Goal: Check status: Check status

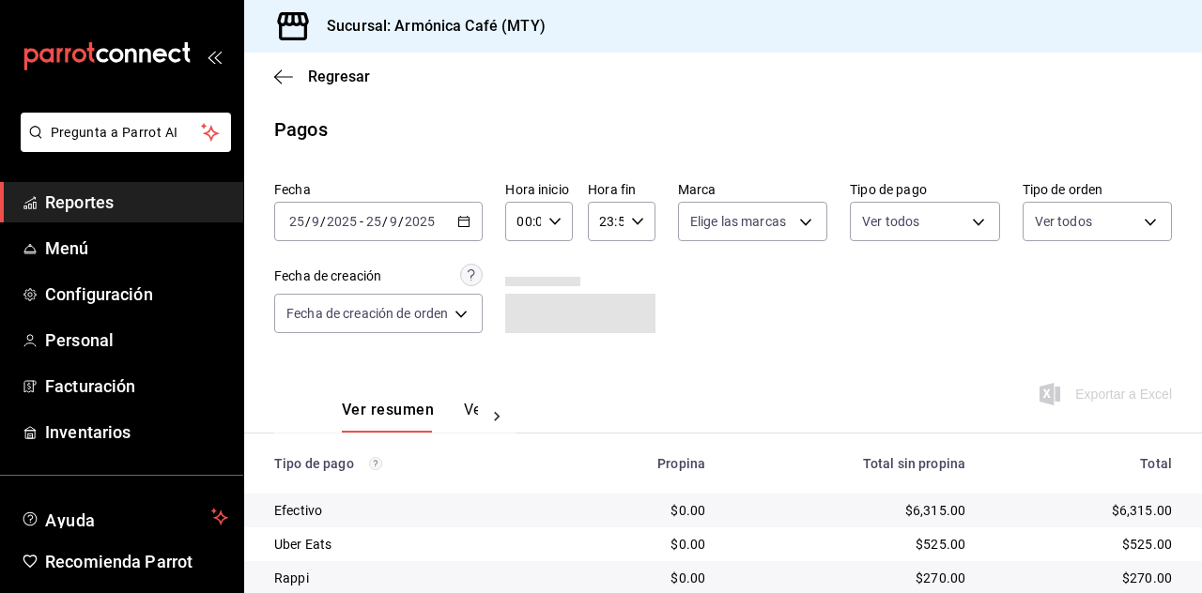
click at [436, 234] on div "[DATE] [DATE] - [DATE] [DATE]" at bounding box center [378, 221] width 208 height 39
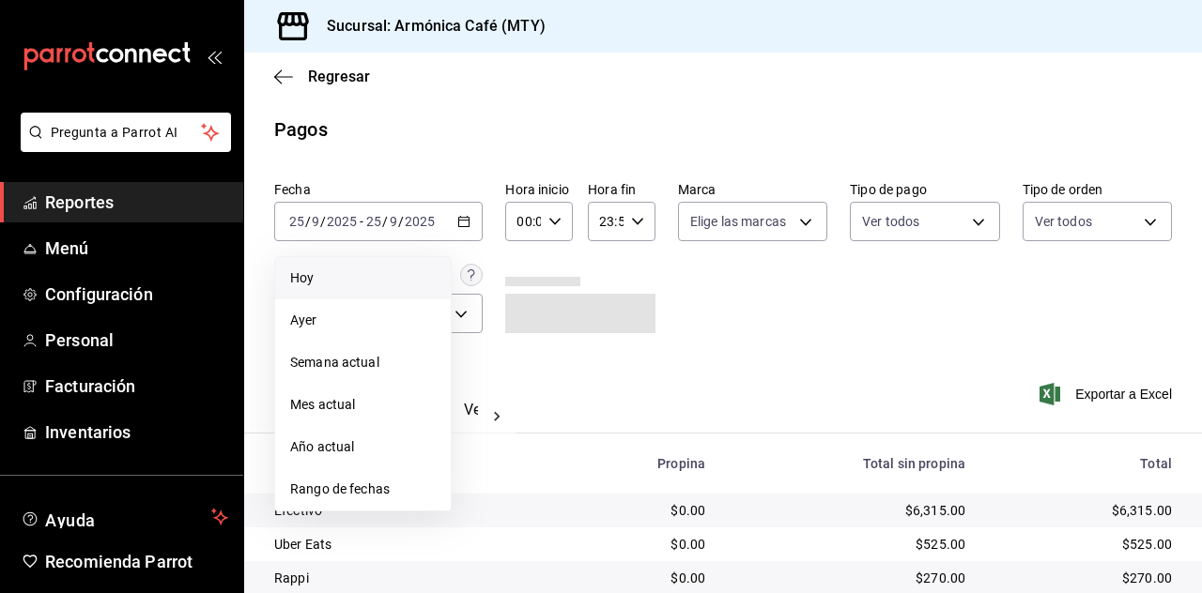
click at [368, 288] on li "Hoy" at bounding box center [363, 278] width 176 height 42
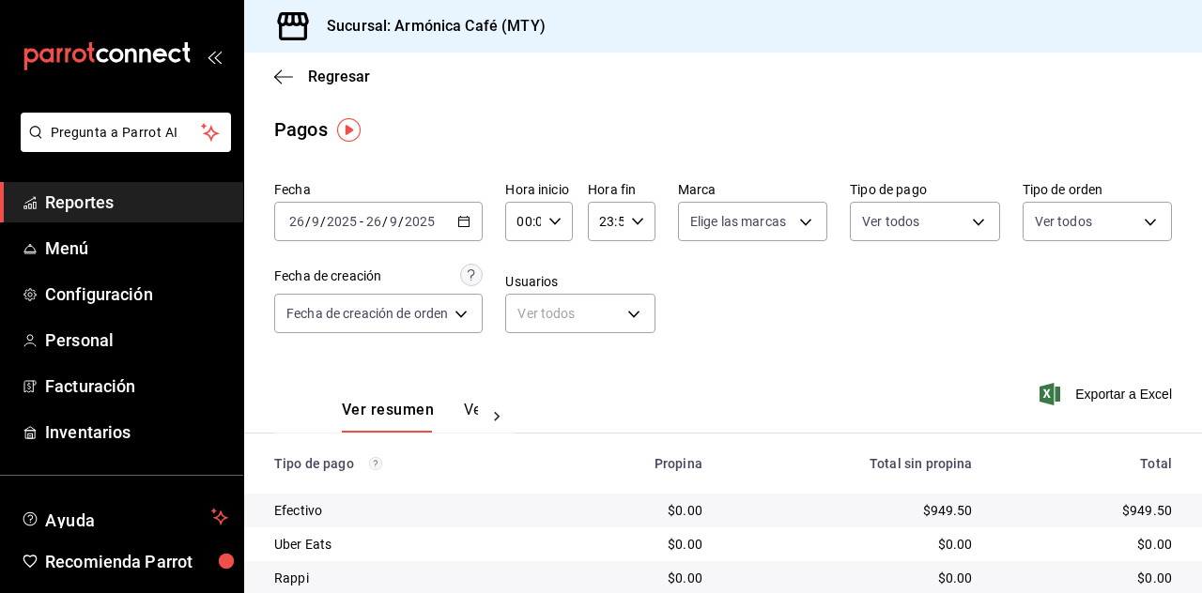
drag, startPoint x: 368, startPoint y: 288, endPoint x: 473, endPoint y: 224, distance: 123.0
click at [473, 224] on div "[DATE] [DATE] - [DATE] [DATE]" at bounding box center [378, 221] width 208 height 39
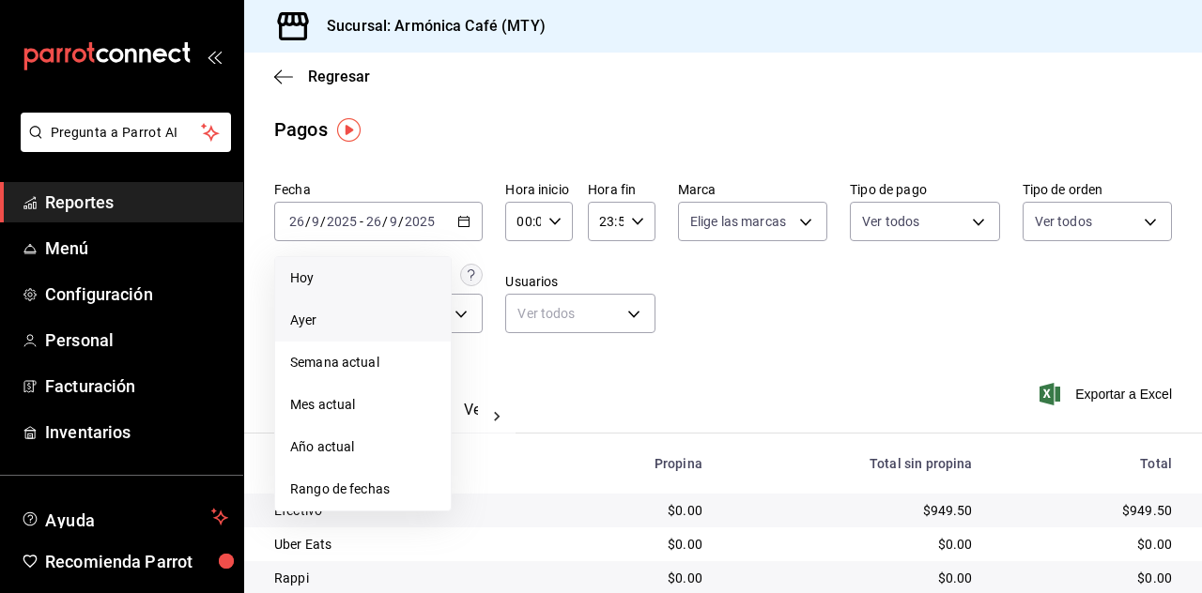
click at [313, 318] on span "Ayer" at bounding box center [363, 321] width 146 height 20
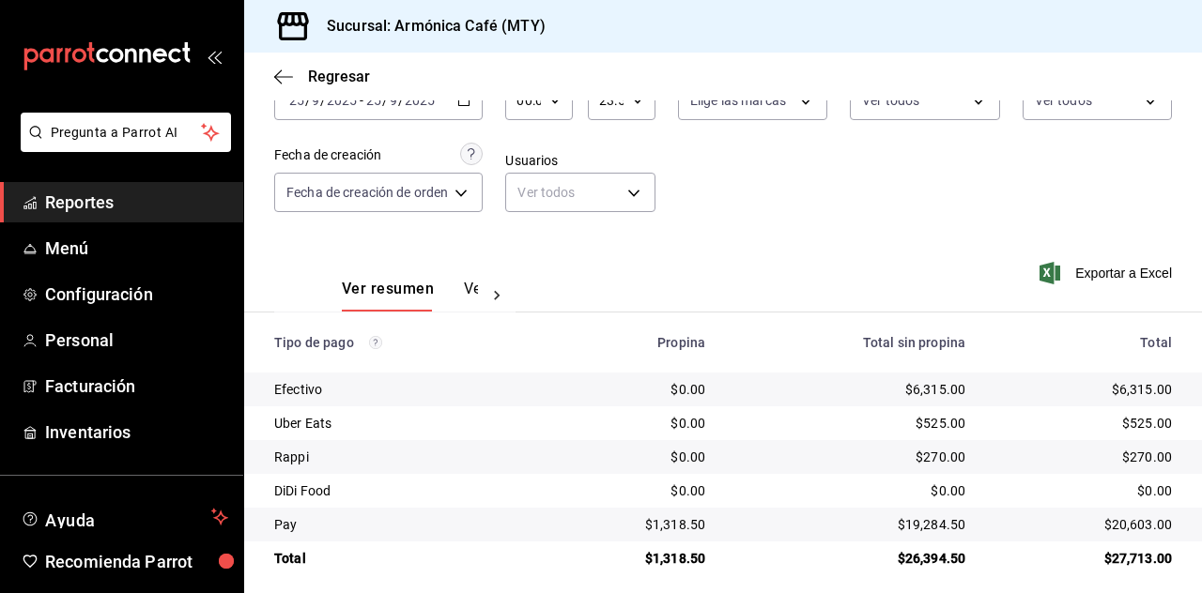
scroll to position [133, 0]
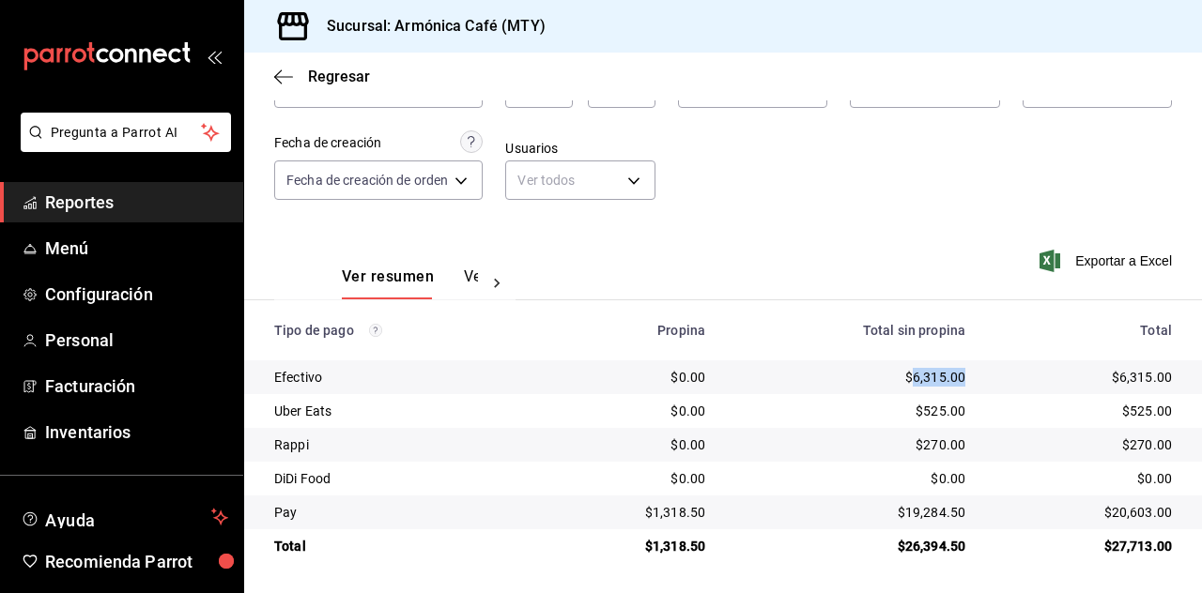
drag, startPoint x: 901, startPoint y: 383, endPoint x: 954, endPoint y: 390, distance: 53.0
click at [954, 390] on td "$6,315.00" at bounding box center [850, 378] width 260 height 34
copy div "6,315.00"
drag, startPoint x: 892, startPoint y: 513, endPoint x: 960, endPoint y: 519, distance: 67.9
click at [960, 519] on td "$19,284.50" at bounding box center [850, 513] width 260 height 34
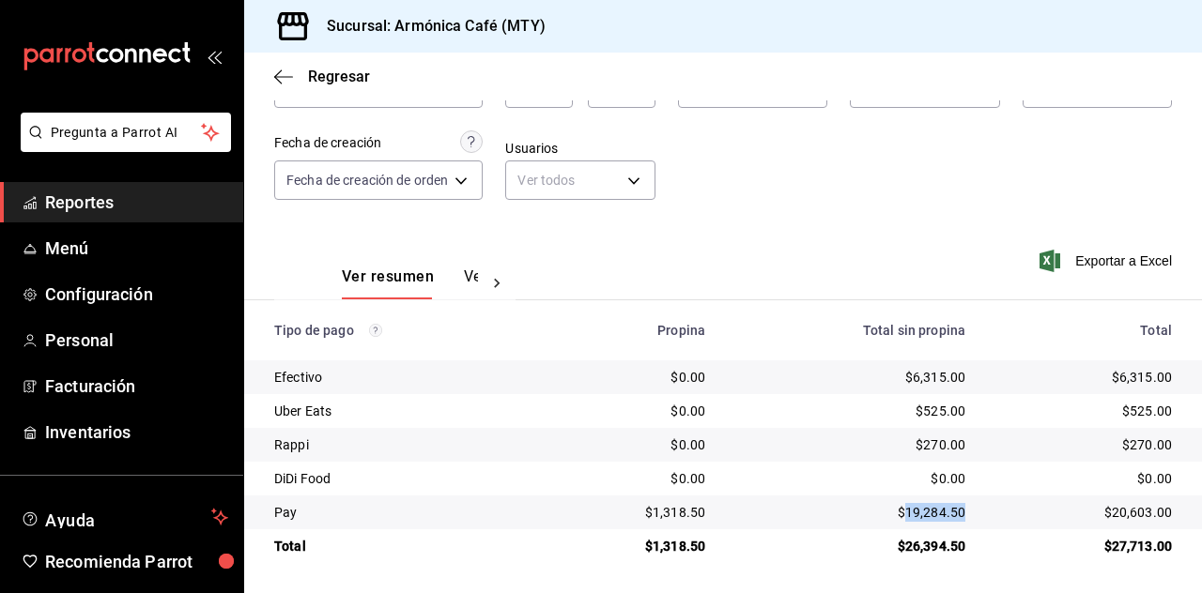
copy div "19,284.50"
drag, startPoint x: 648, startPoint y: 514, endPoint x: 702, endPoint y: 519, distance: 54.7
click at [702, 519] on td "$1,318.50" at bounding box center [632, 513] width 177 height 34
copy div "1,318.50"
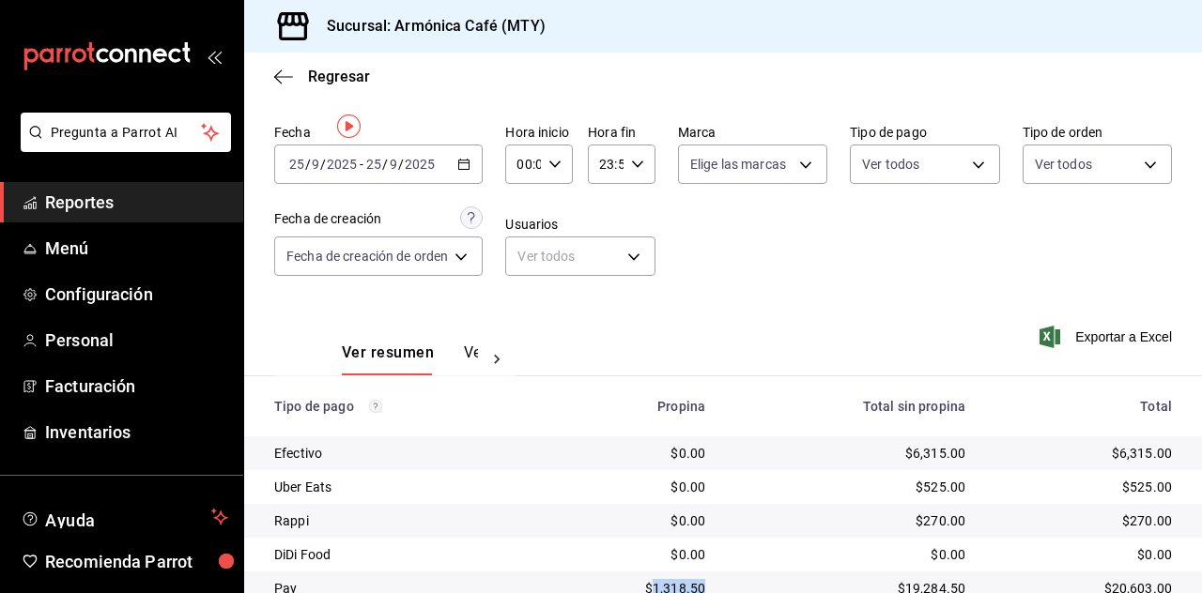
scroll to position [0, 0]
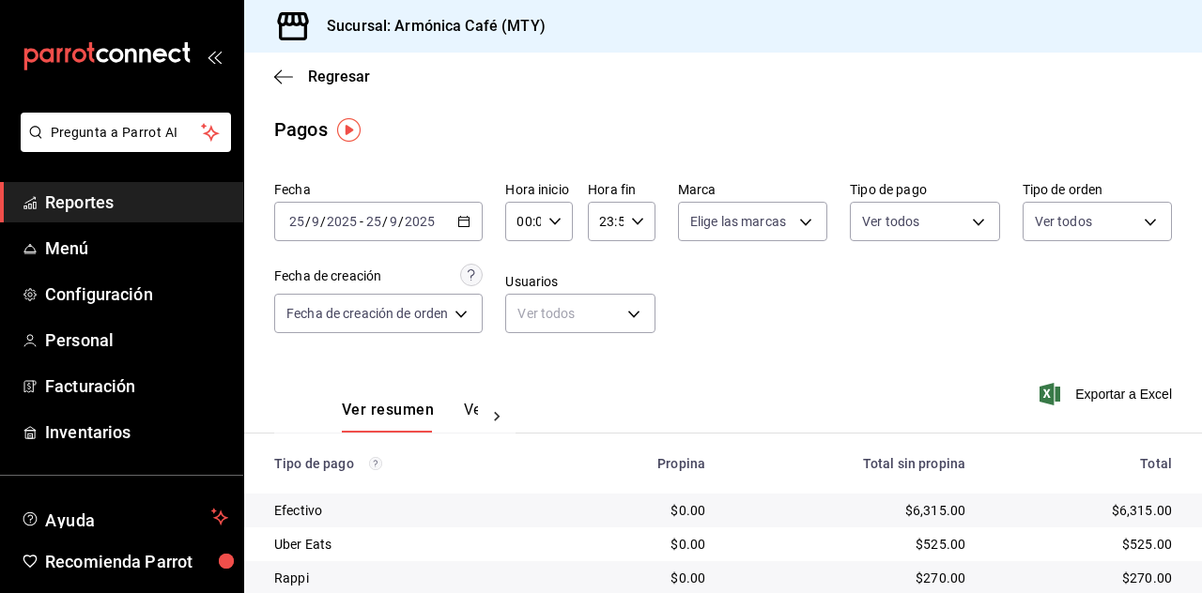
click at [448, 235] on div "[DATE] [DATE] - [DATE] [DATE]" at bounding box center [378, 221] width 208 height 39
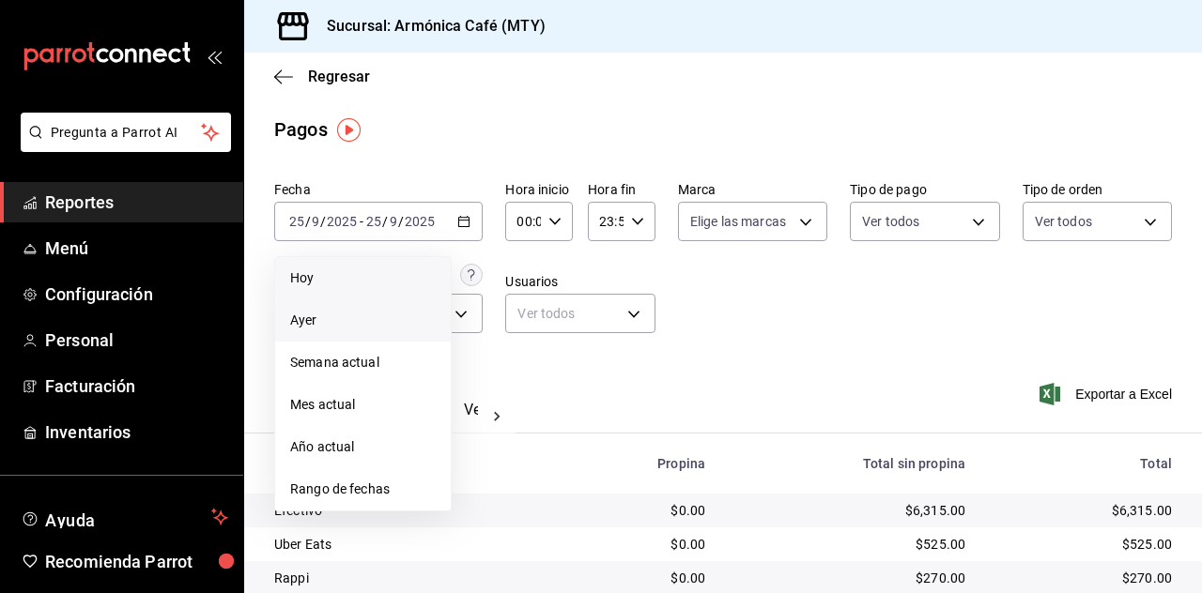
click at [336, 284] on span "Hoy" at bounding box center [363, 279] width 146 height 20
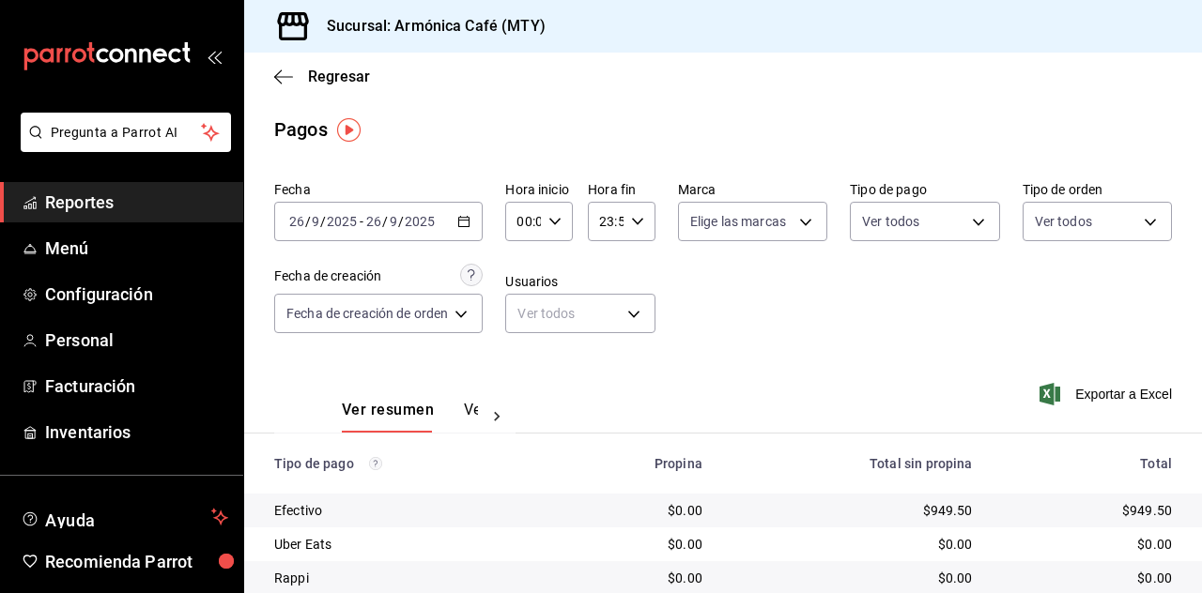
click at [420, 243] on div "Fecha [DATE] [DATE] - [DATE] [DATE] Hora inicio 00:00 Hora inicio Hora fin 23:5…" at bounding box center [723, 265] width 898 height 182
click at [294, 76] on span "Regresar" at bounding box center [322, 77] width 96 height 18
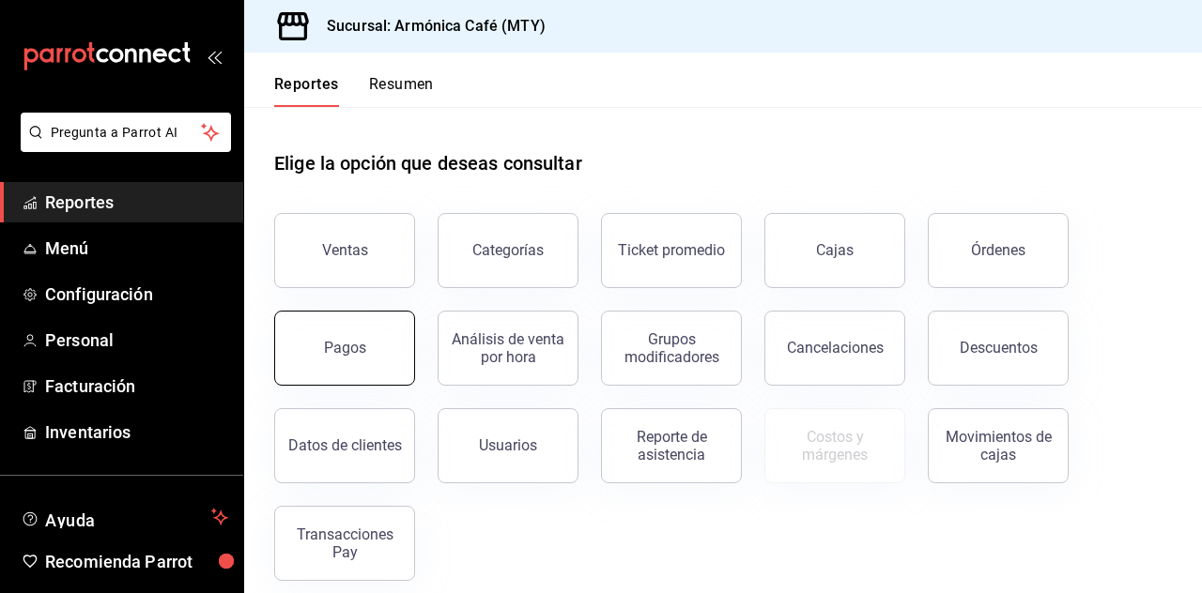
click at [401, 331] on button "Pagos" at bounding box center [344, 348] width 141 height 75
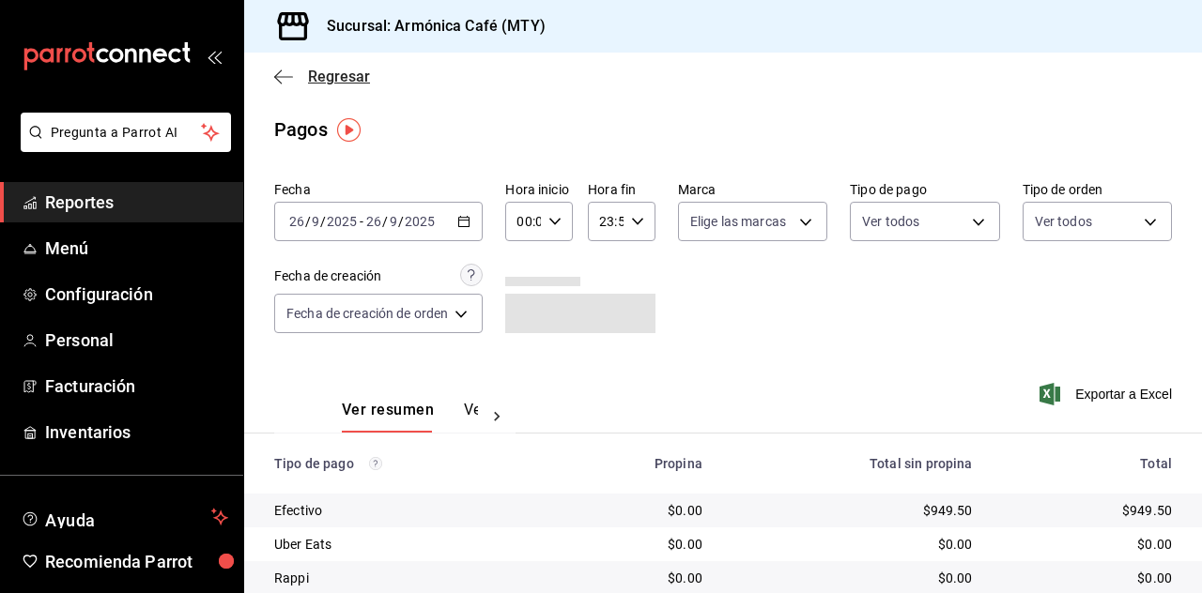
click at [319, 78] on span "Regresar" at bounding box center [339, 77] width 62 height 18
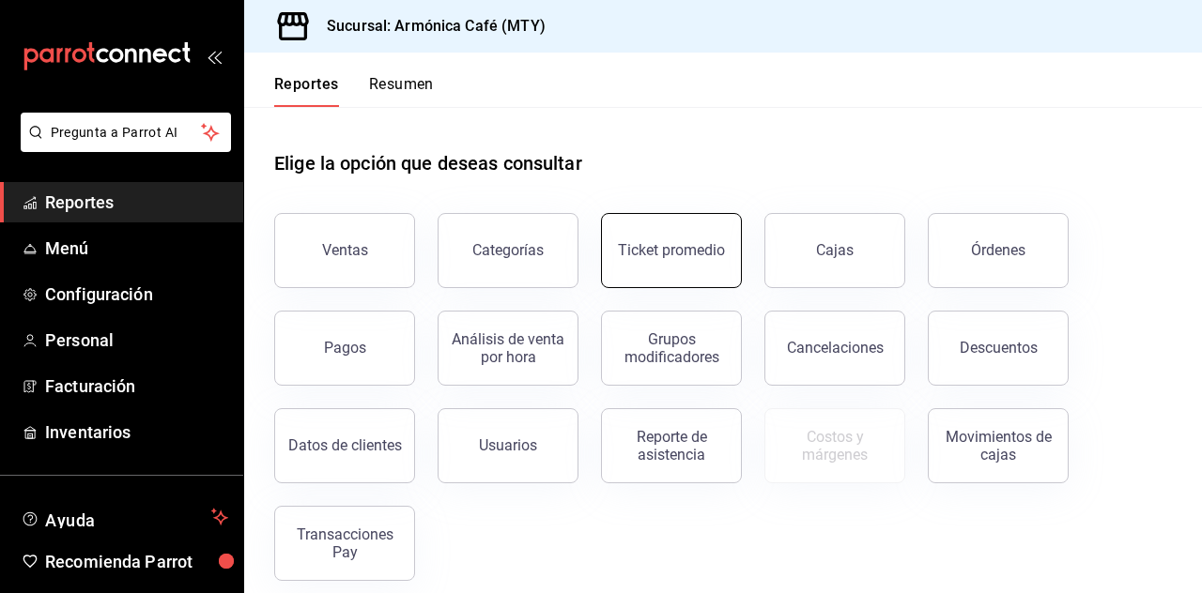
scroll to position [17, 0]
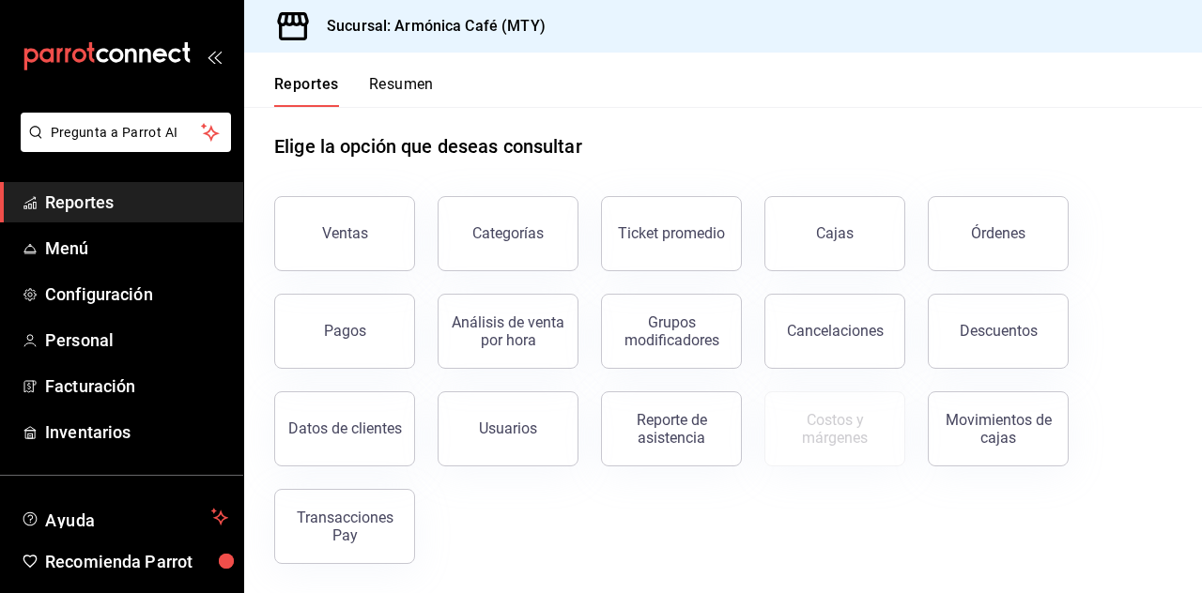
click at [337, 542] on button "Transacciones Pay" at bounding box center [344, 526] width 141 height 75
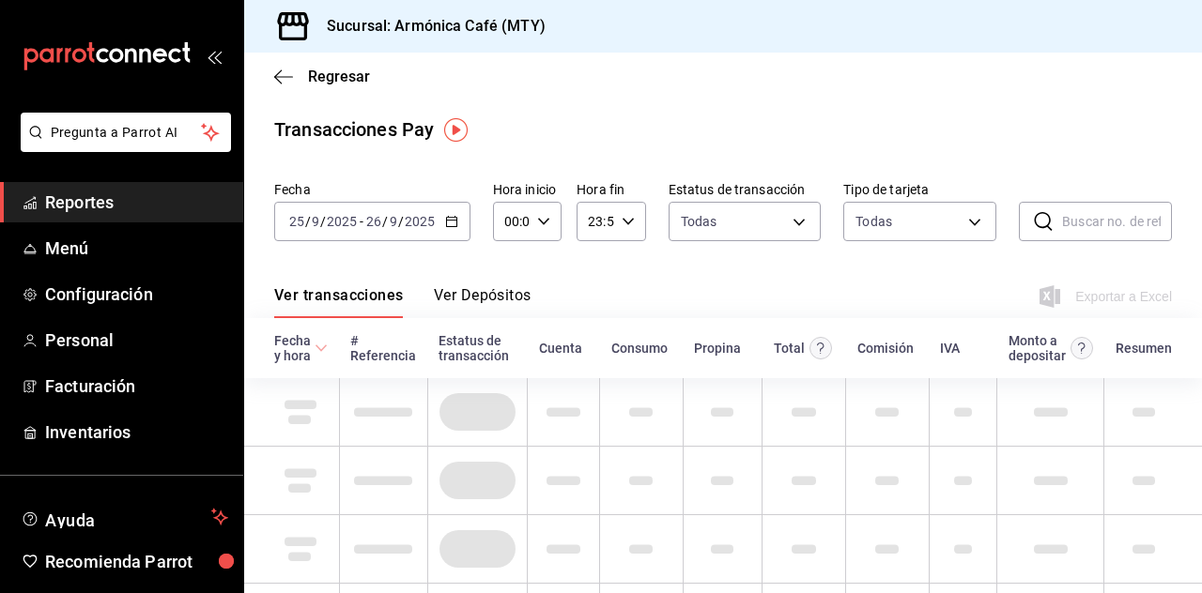
click at [447, 210] on div "[DATE] [DATE] - [DATE] [DATE]" at bounding box center [372, 221] width 196 height 39
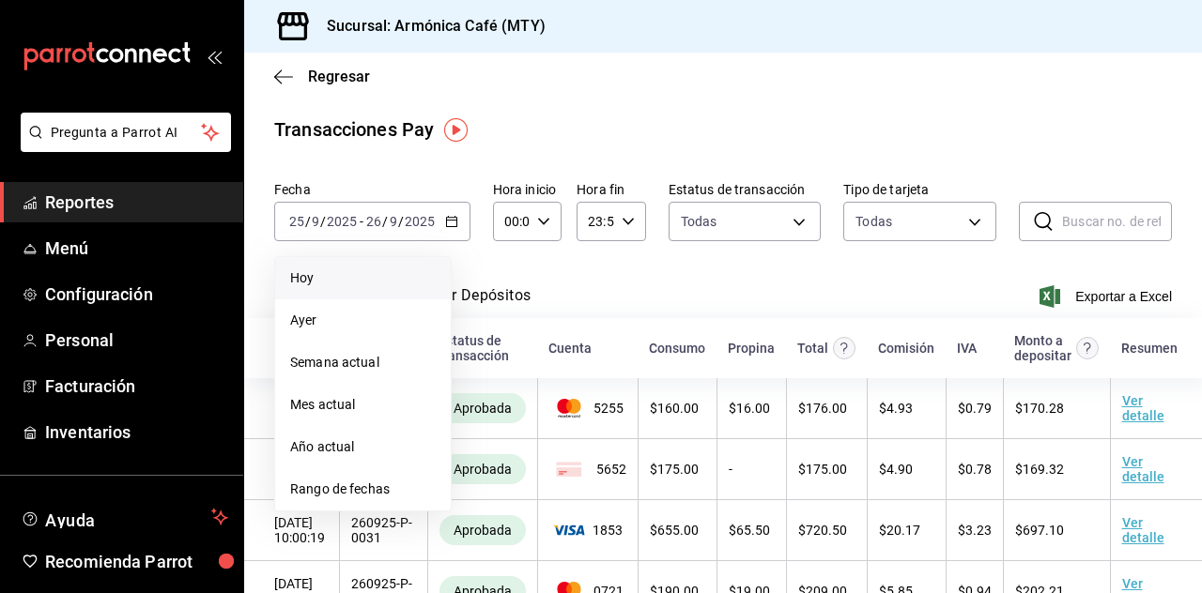
click at [355, 272] on span "Hoy" at bounding box center [363, 279] width 146 height 20
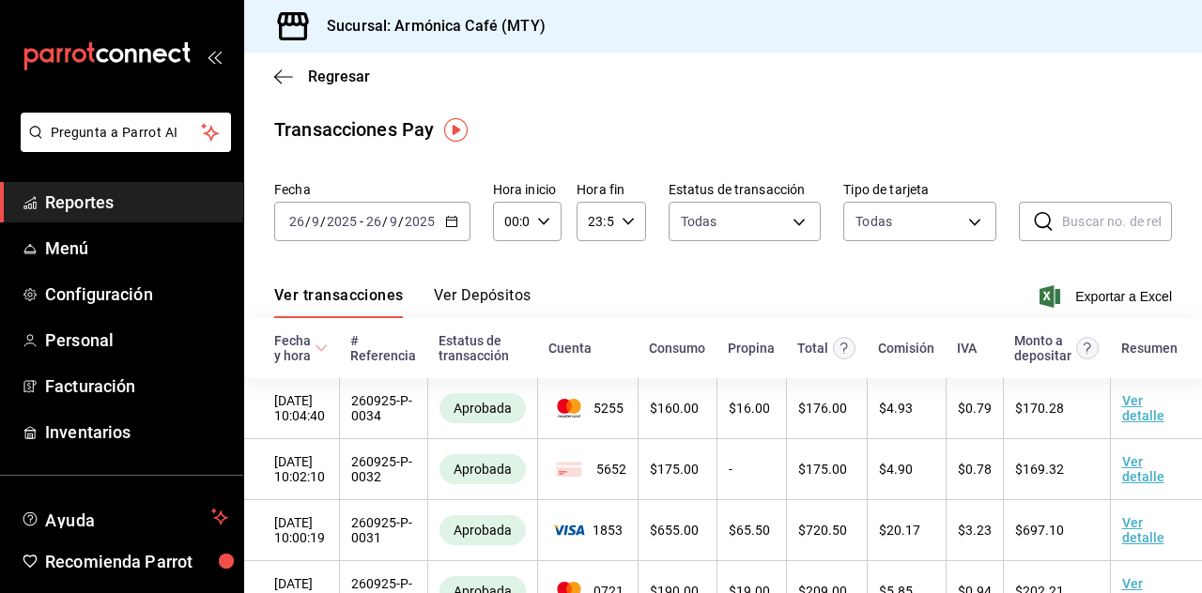
click at [522, 296] on button "Ver Depósitos" at bounding box center [483, 302] width 98 height 32
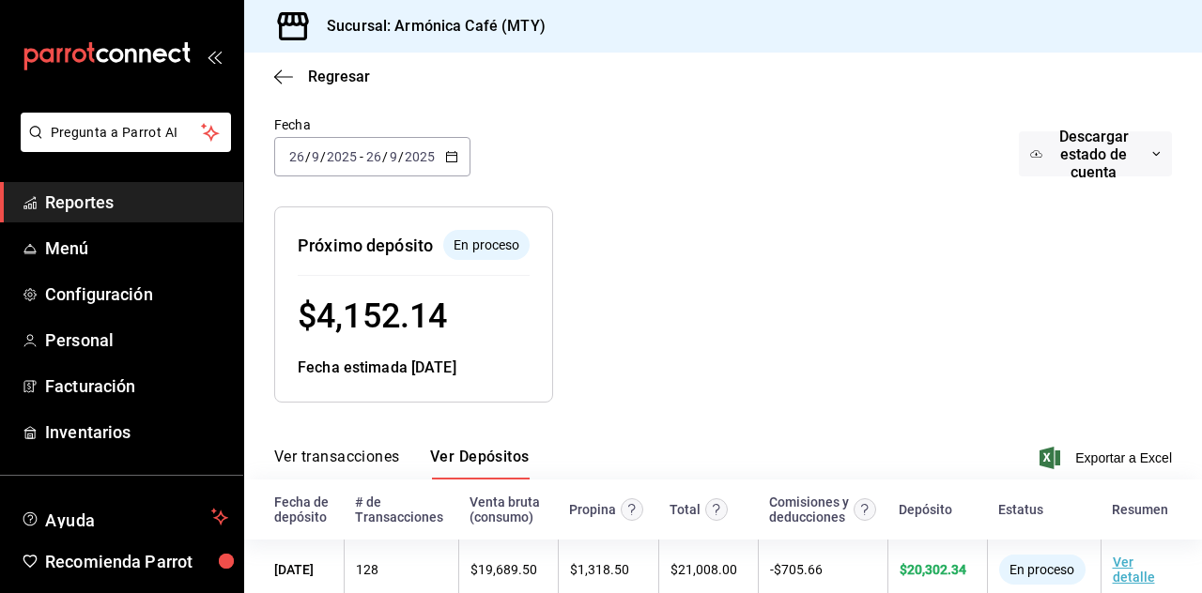
scroll to position [160, 0]
